Goal: Information Seeking & Learning: Learn about a topic

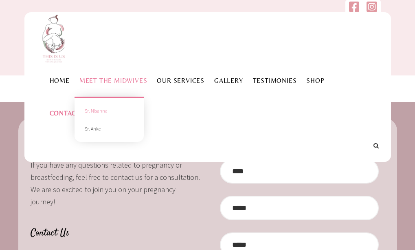
click at [95, 111] on link "Sr. Nisanne" at bounding box center [109, 111] width 57 height 18
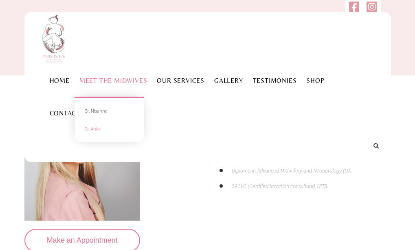
click at [94, 129] on link "Sr. Anke" at bounding box center [109, 129] width 57 height 18
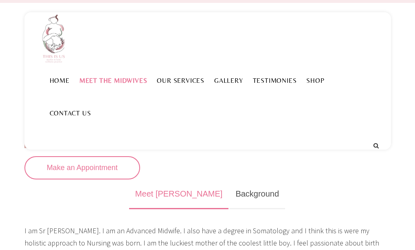
scroll to position [81, 0]
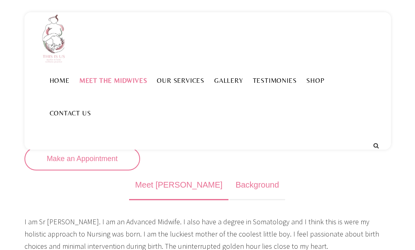
click at [229, 186] on link "Background" at bounding box center [257, 185] width 56 height 30
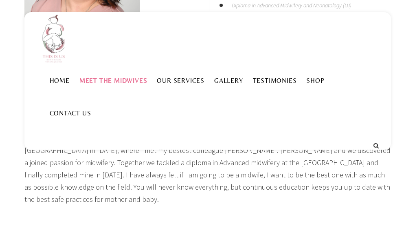
scroll to position [163, 0]
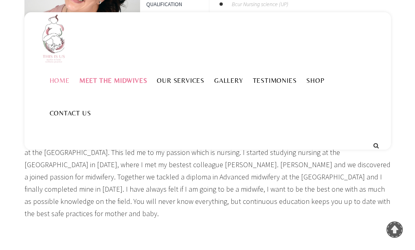
click at [57, 81] on link "Home" at bounding box center [60, 81] width 30 height 8
